Goal: Information Seeking & Learning: Learn about a topic

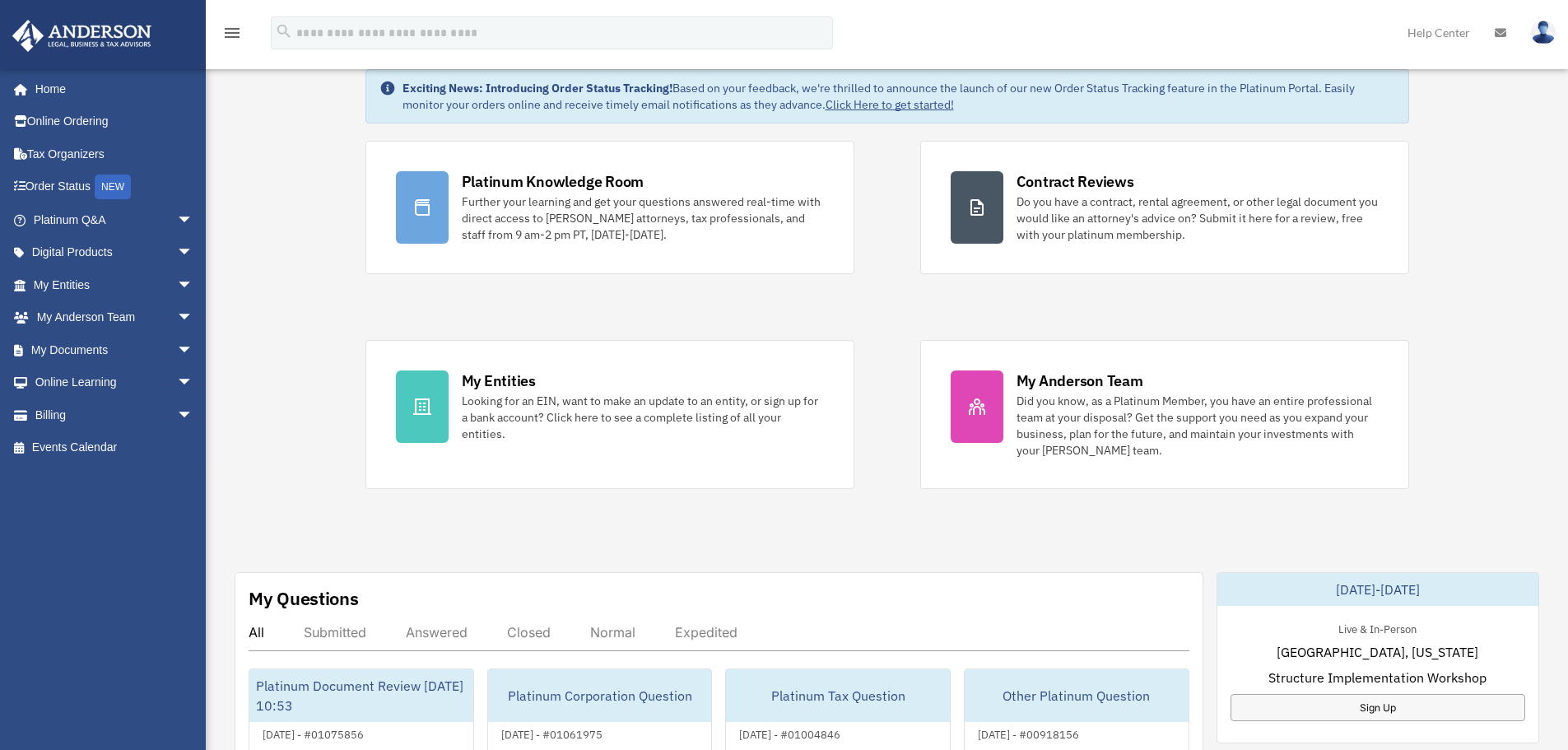
scroll to position [82, 0]
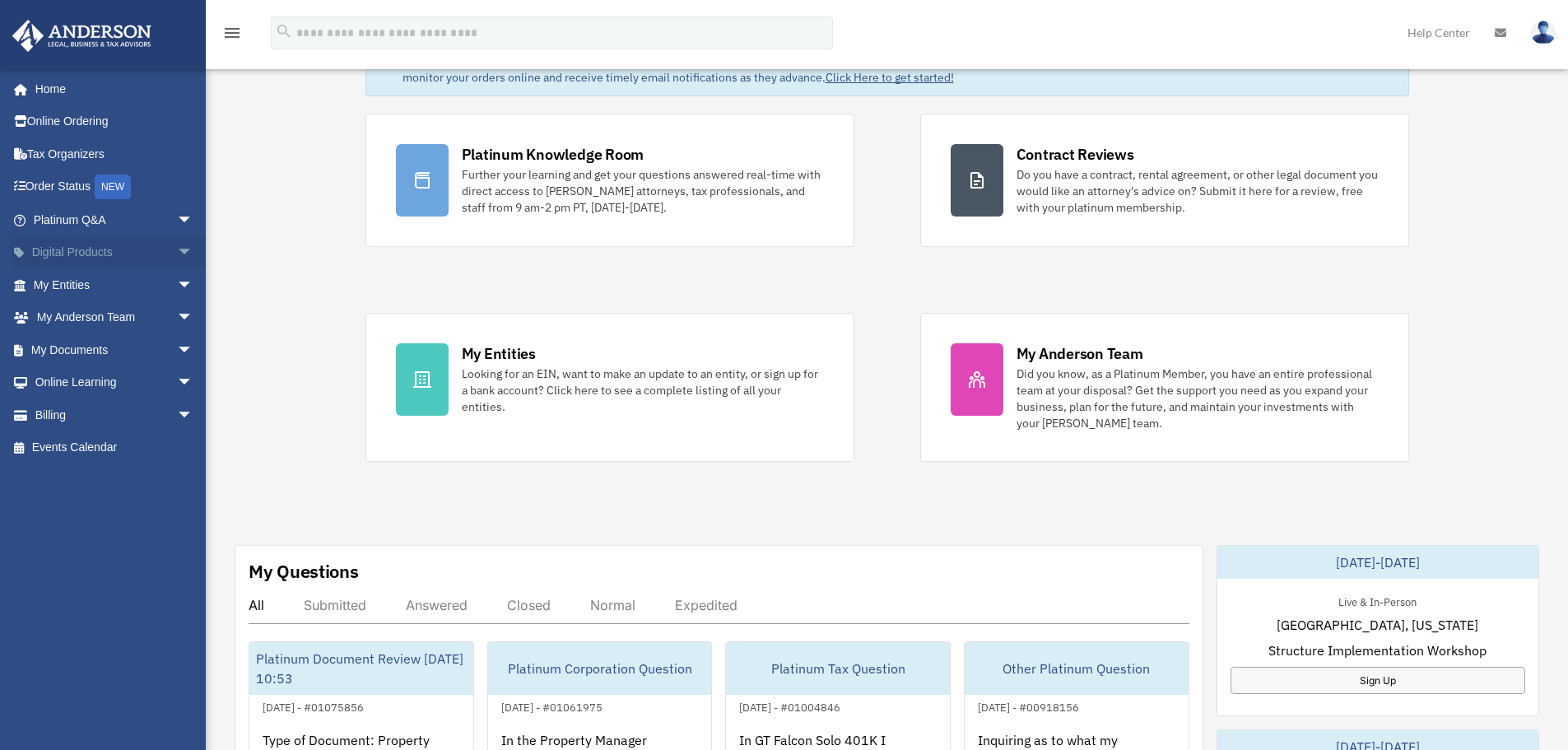
click at [177, 252] on span "arrow_drop_down" at bounding box center [193, 253] width 33 height 34
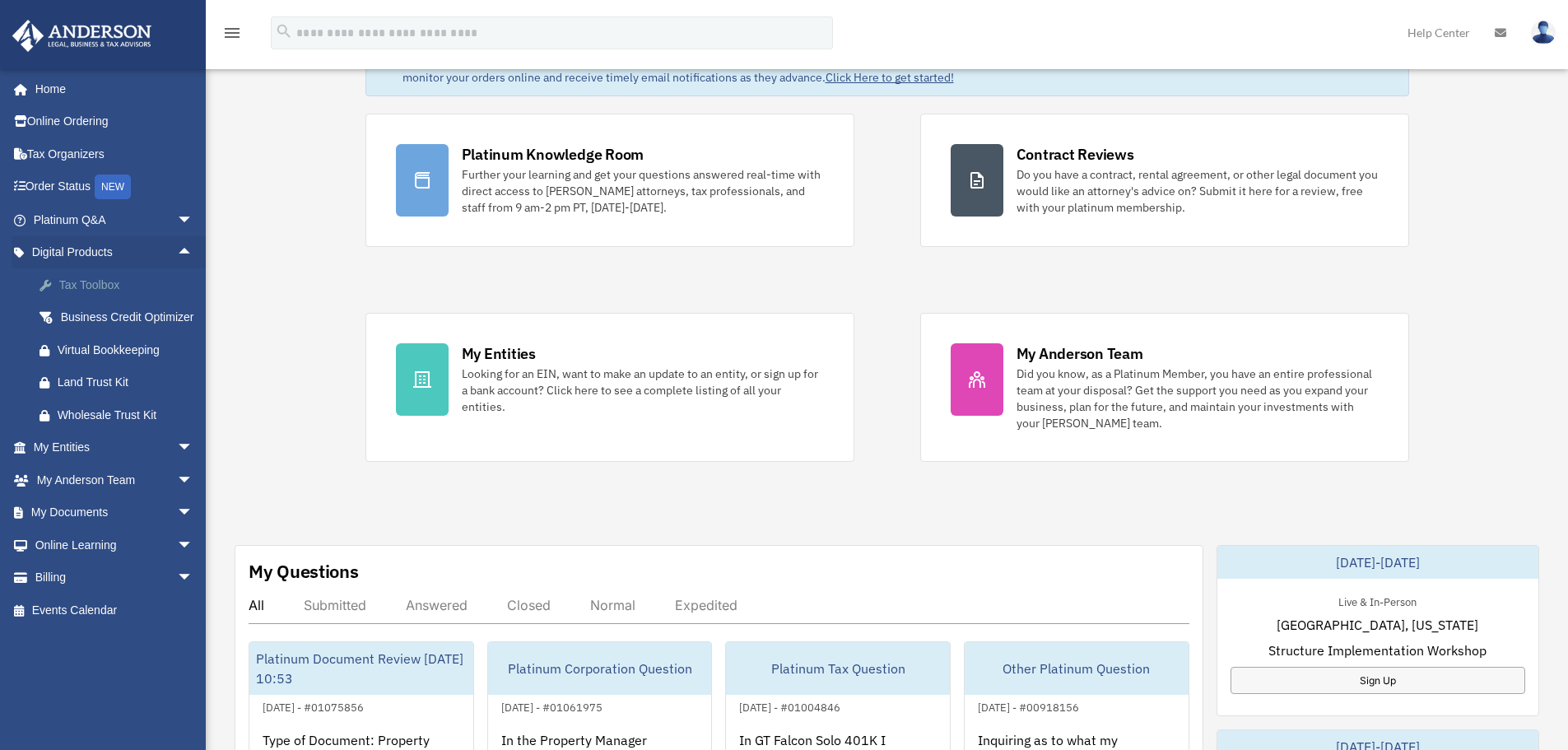
click at [98, 282] on div "Tax Toolbox" at bounding box center [127, 285] width 140 height 21
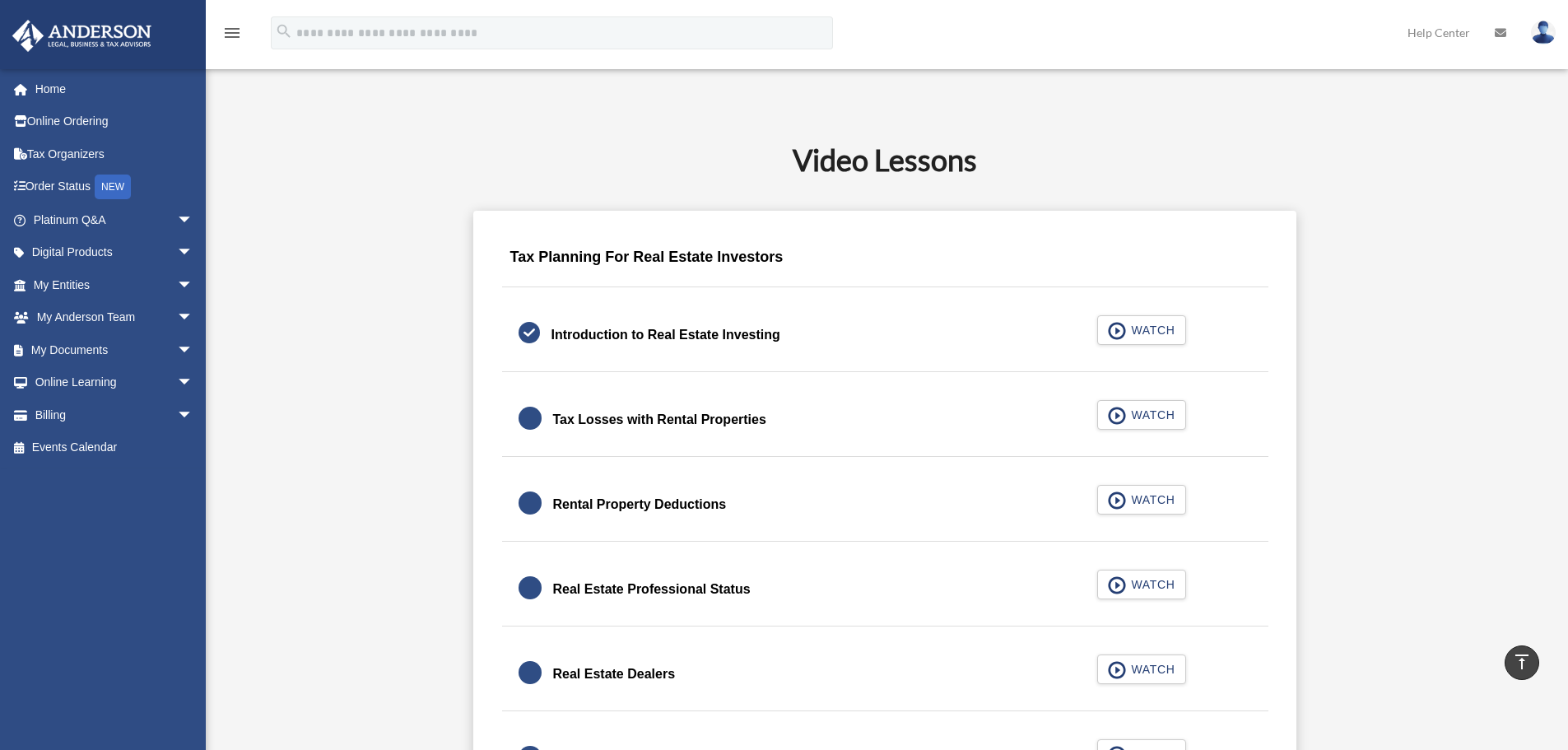
scroll to position [905, 0]
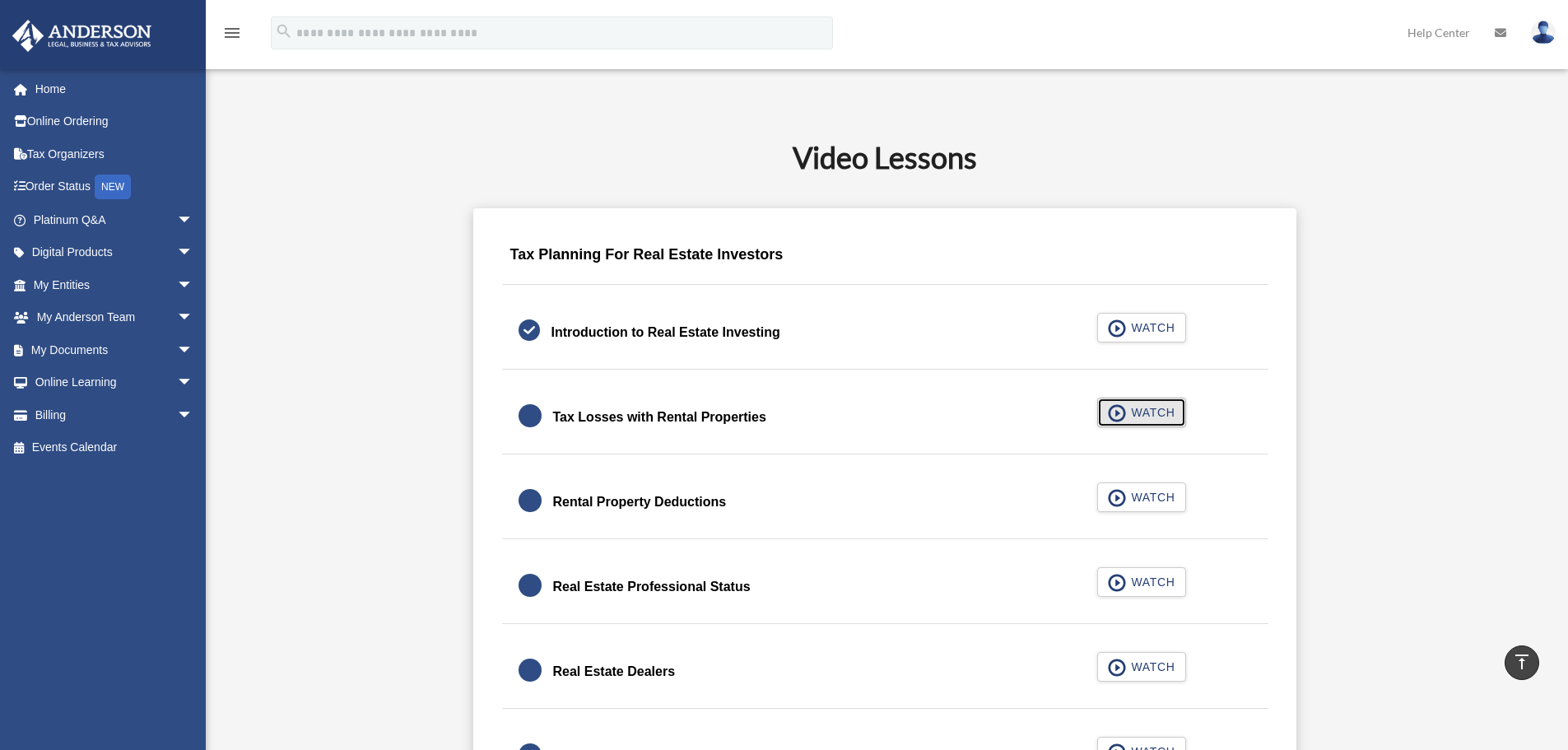
click at [1151, 407] on span "WATCH" at bounding box center [1150, 412] width 49 height 16
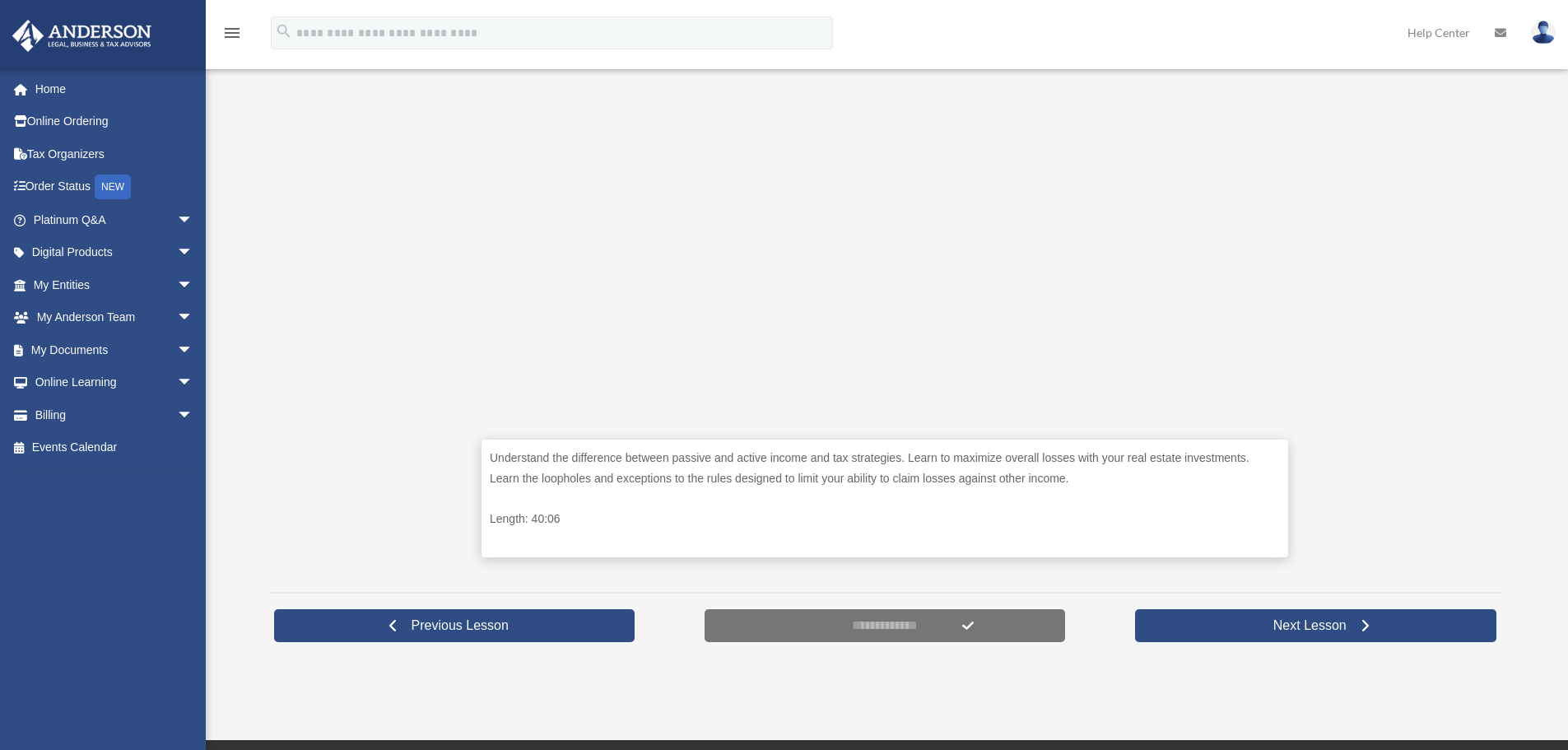
scroll to position [494, 0]
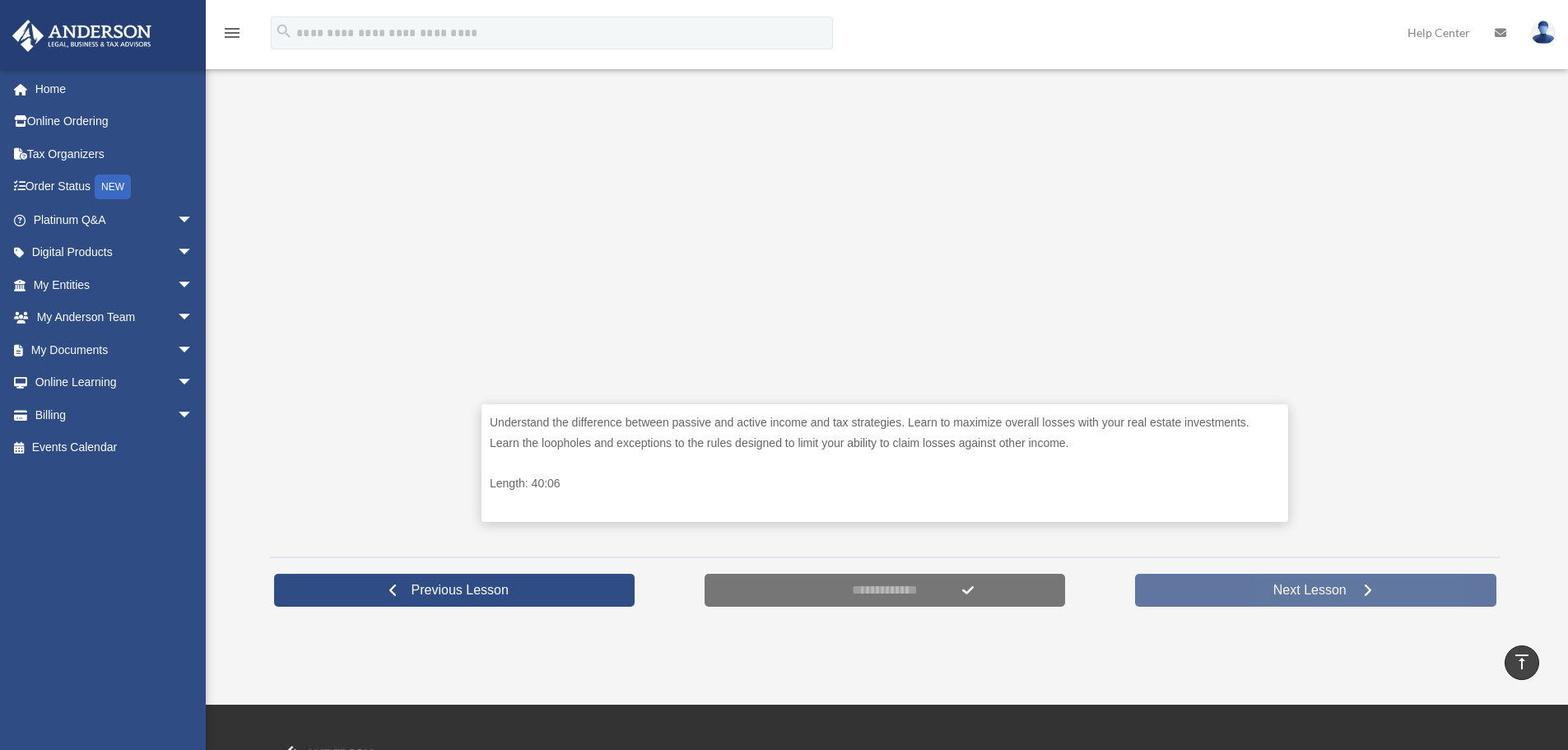
click at [1370, 588] on span at bounding box center [1367, 589] width 11 height 11
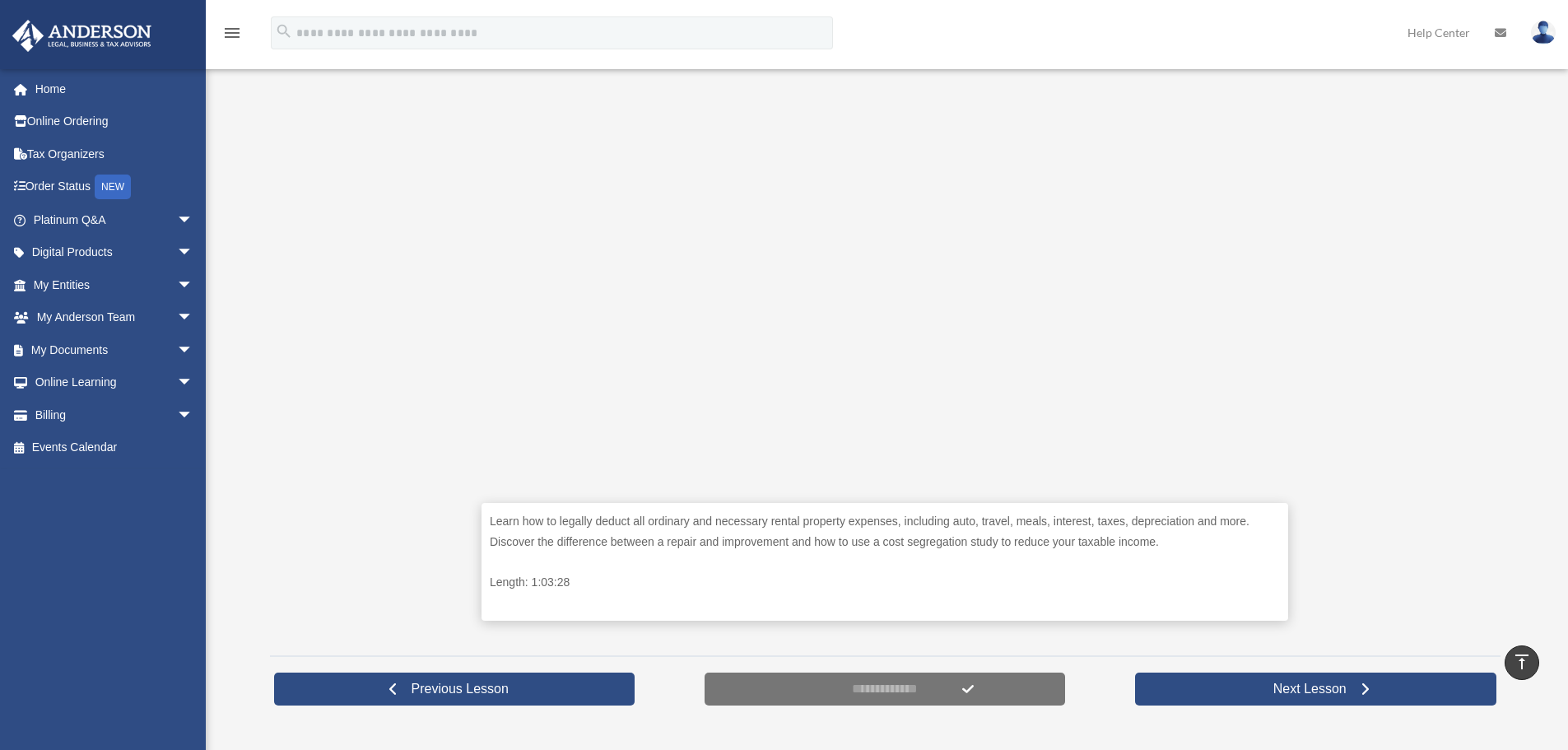
scroll to position [494, 0]
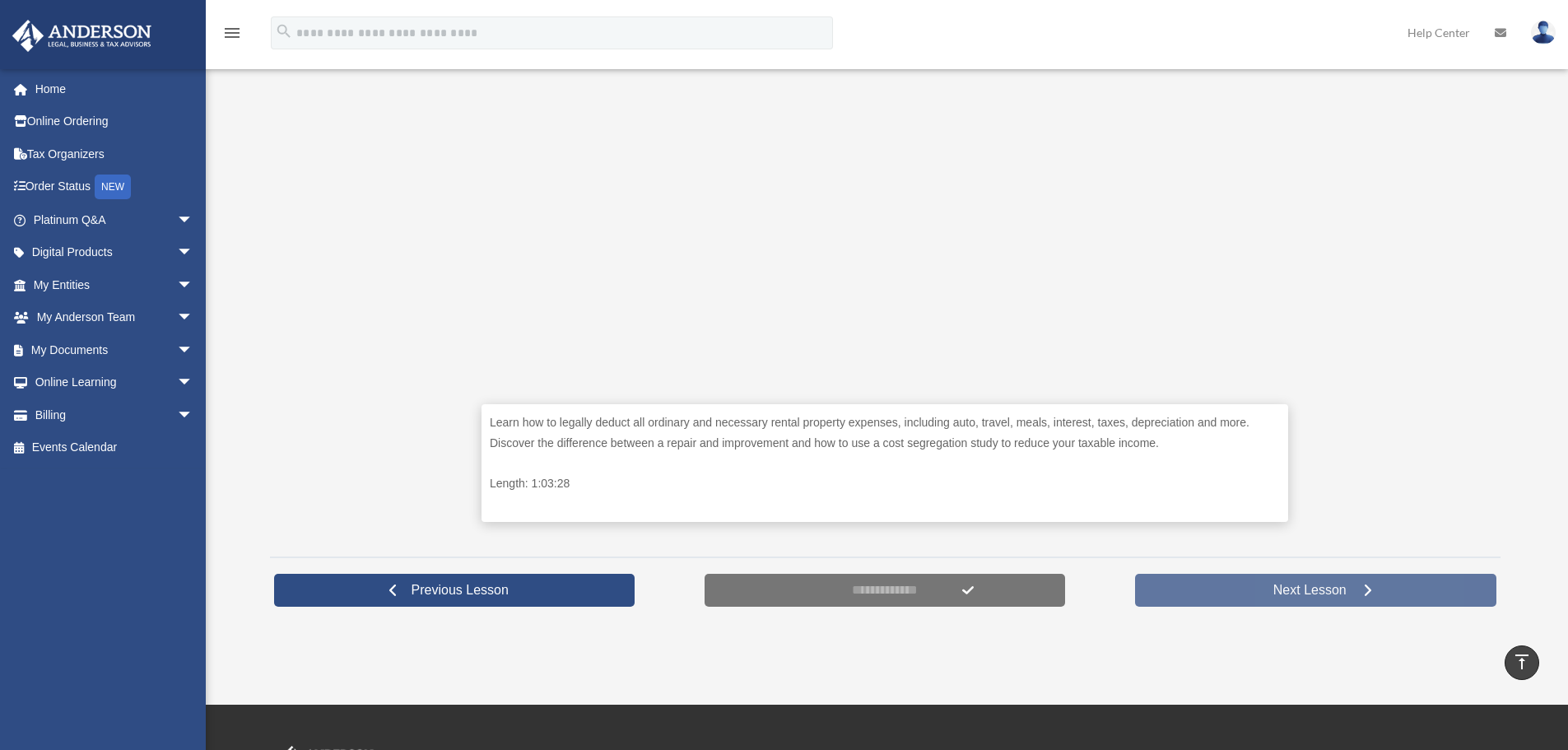
click at [1269, 606] on link "Next Lesson" at bounding box center [1315, 590] width 361 height 33
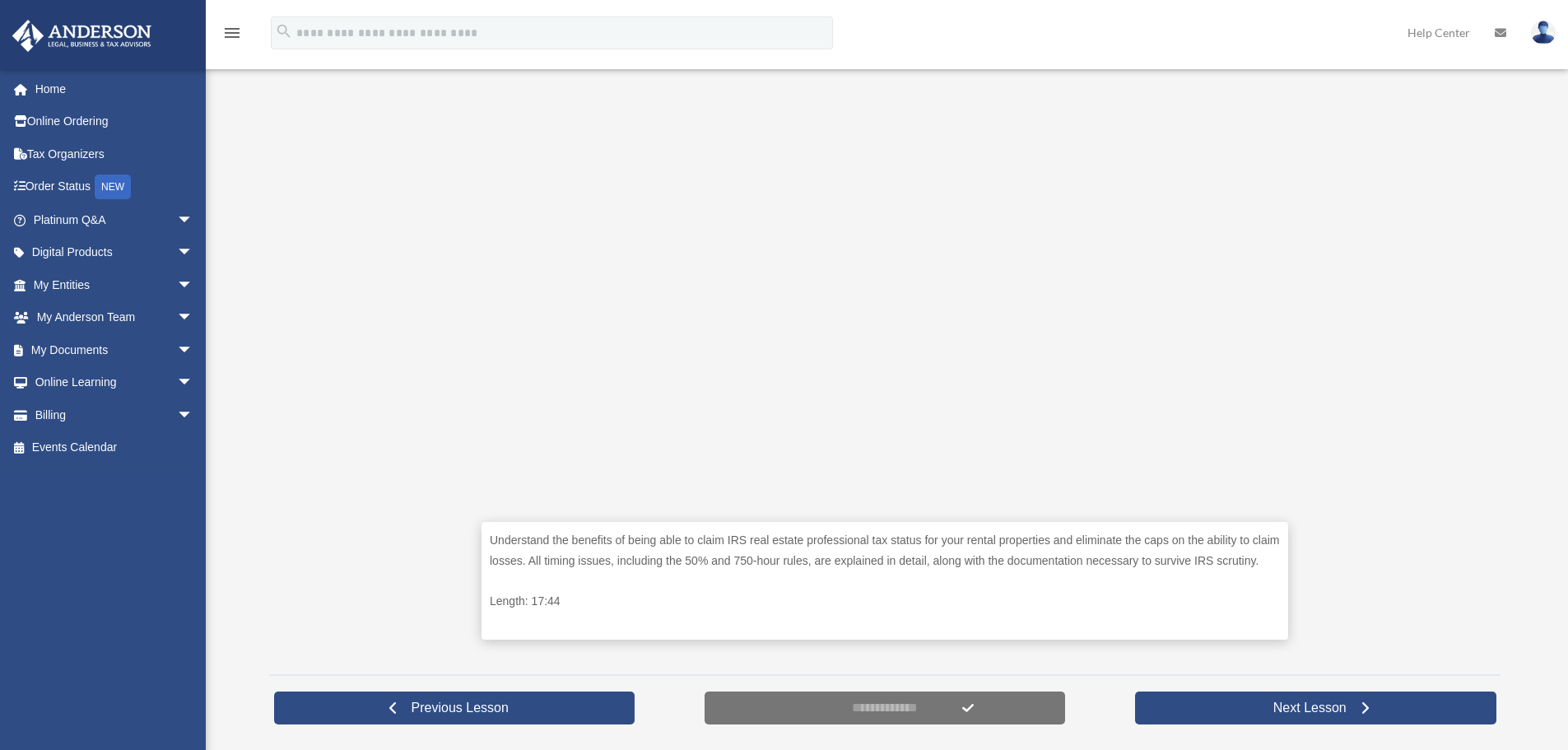
scroll to position [412, 0]
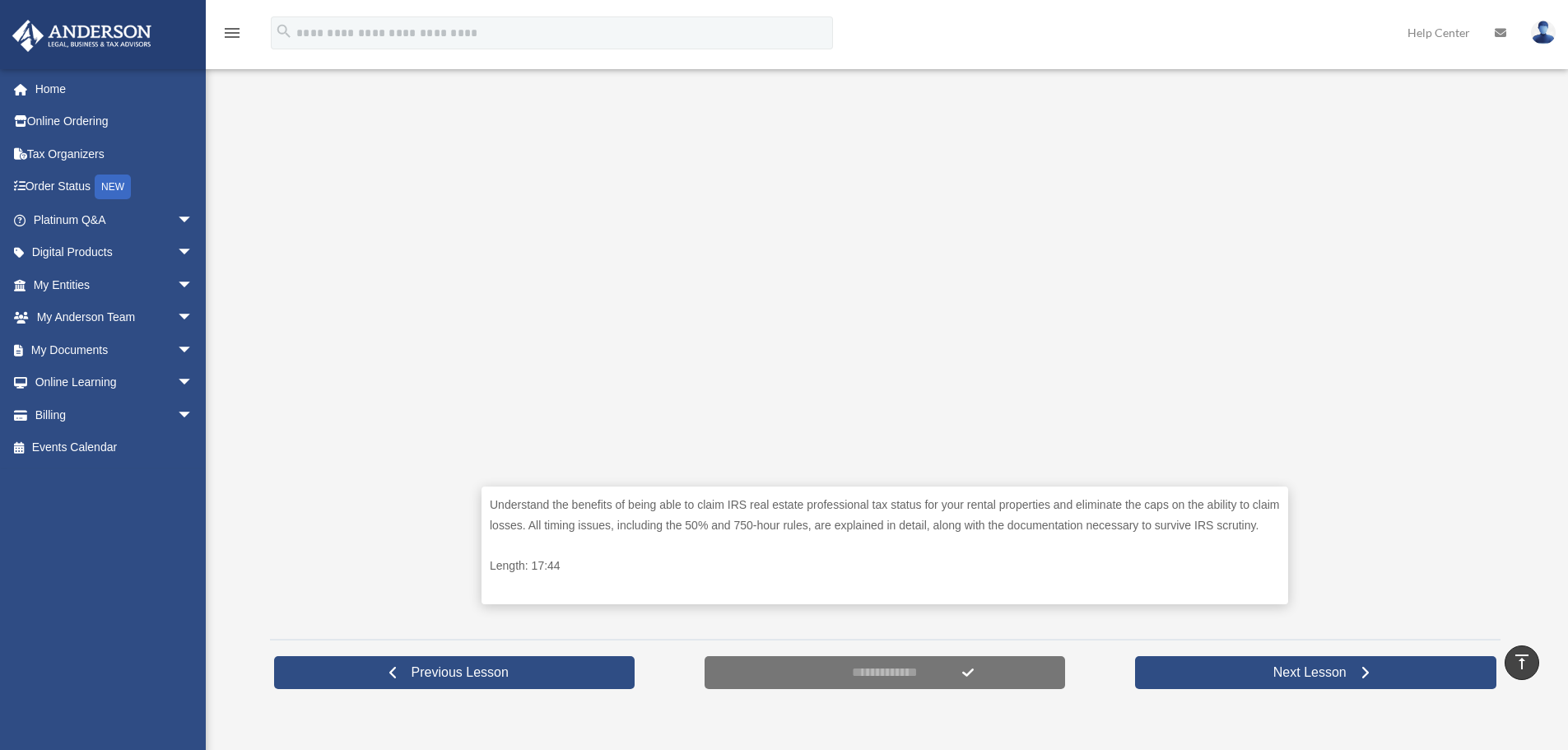
click at [1494, 159] on div "Understand the benefits of being able to claim IRS real estate professional tax…" at bounding box center [885, 314] width 1230 height 625
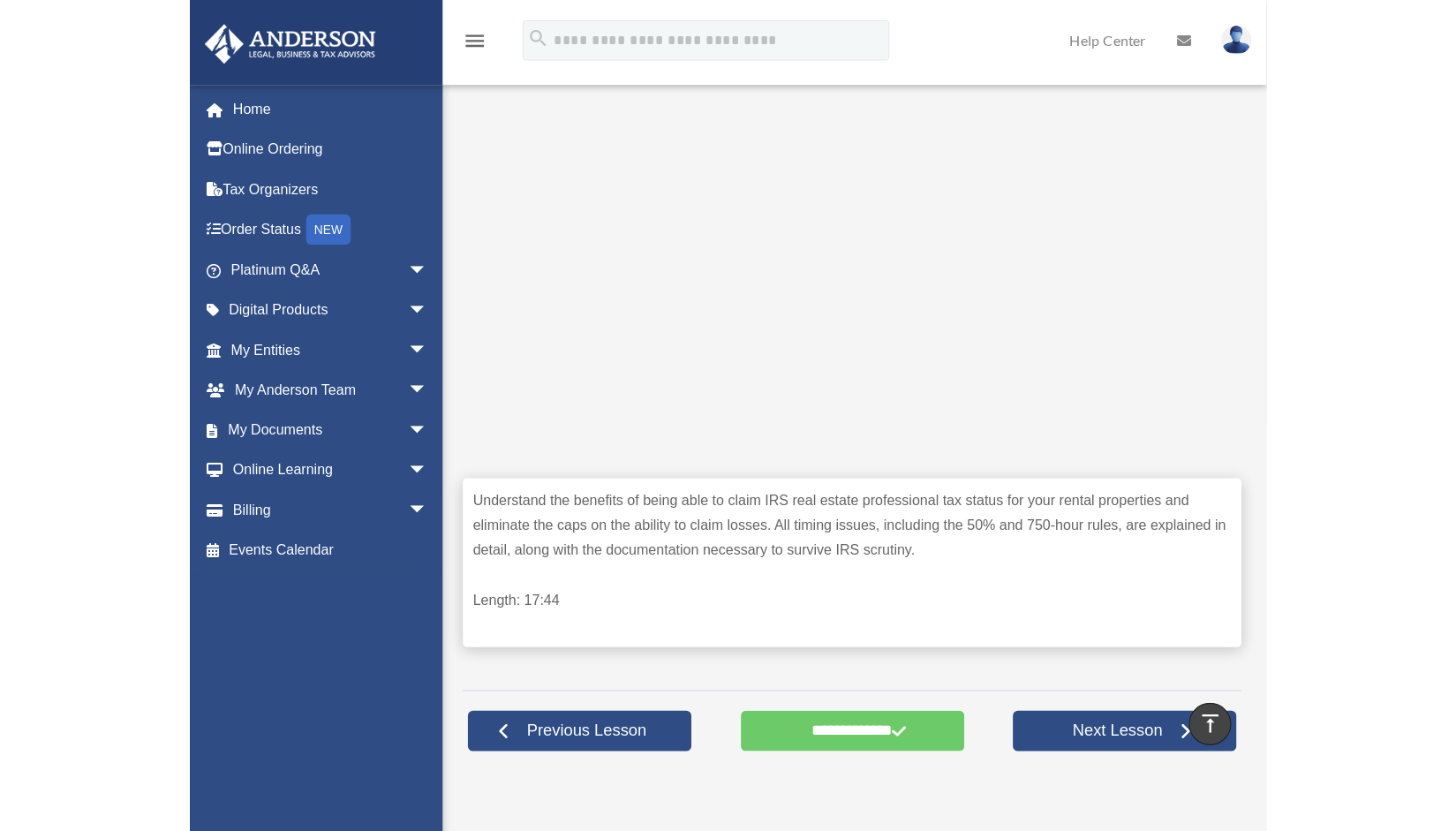
scroll to position [433, 0]
